Goal: Transaction & Acquisition: Purchase product/service

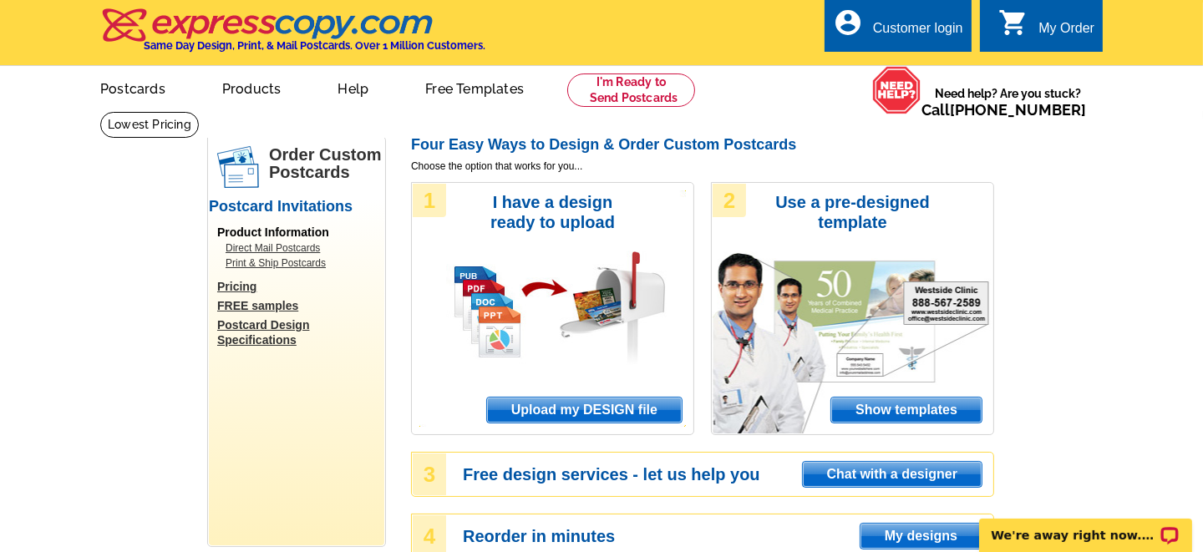
click at [904, 22] on div "Customer login" at bounding box center [918, 32] width 90 height 23
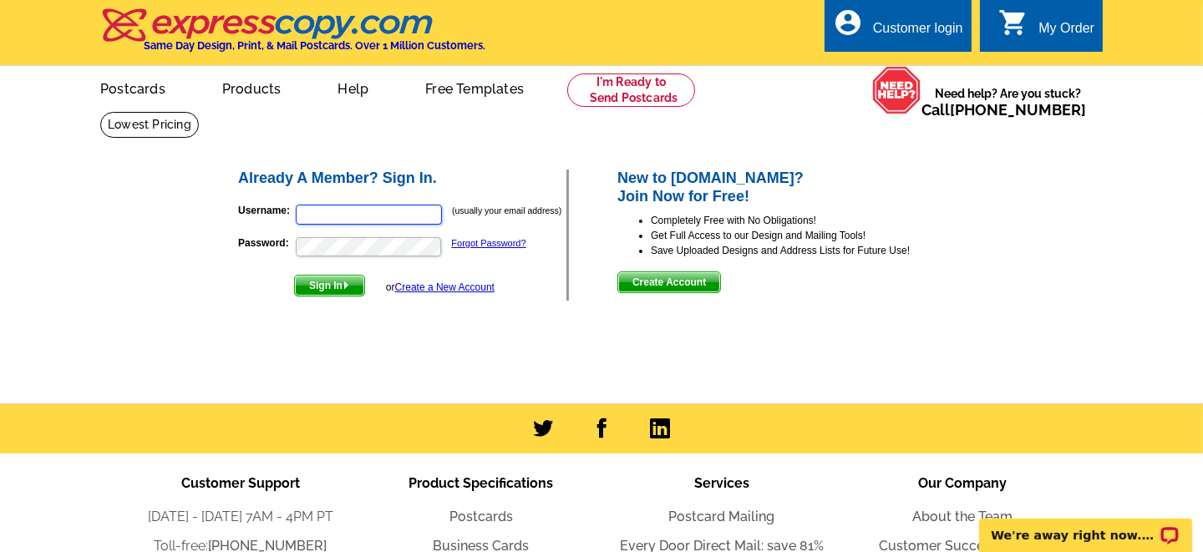
type input "marilynvoreis@gmail.com"
click at [334, 285] on span "Sign In" at bounding box center [329, 286] width 69 height 20
